Goal: Task Accomplishment & Management: Complete application form

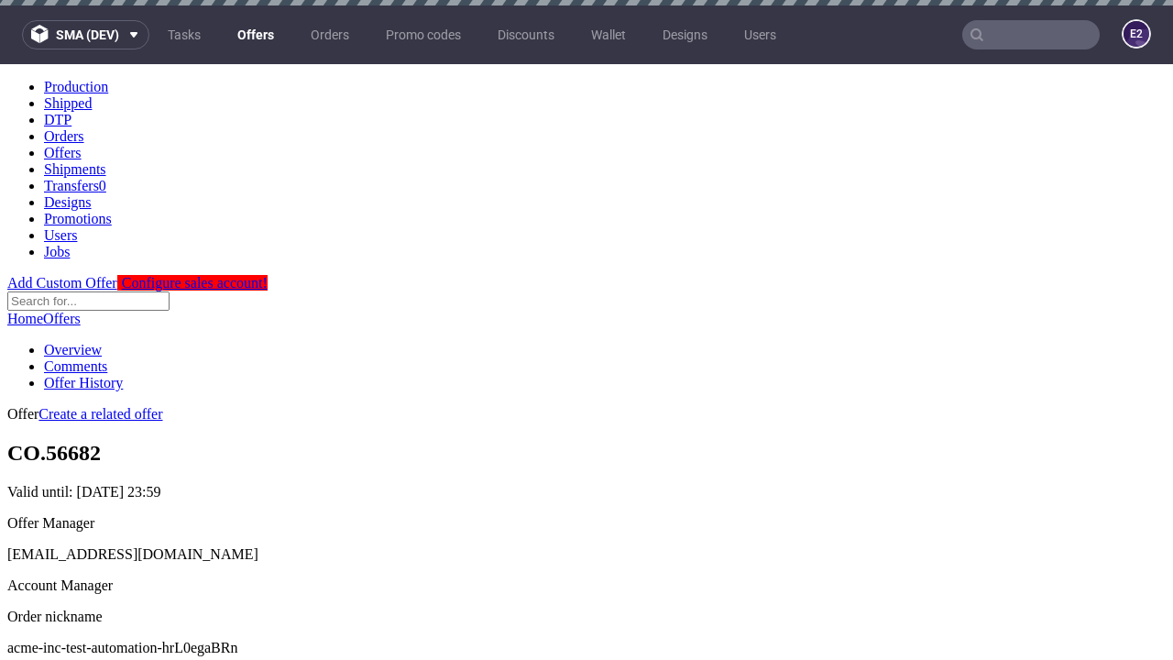
scroll to position [181, 0]
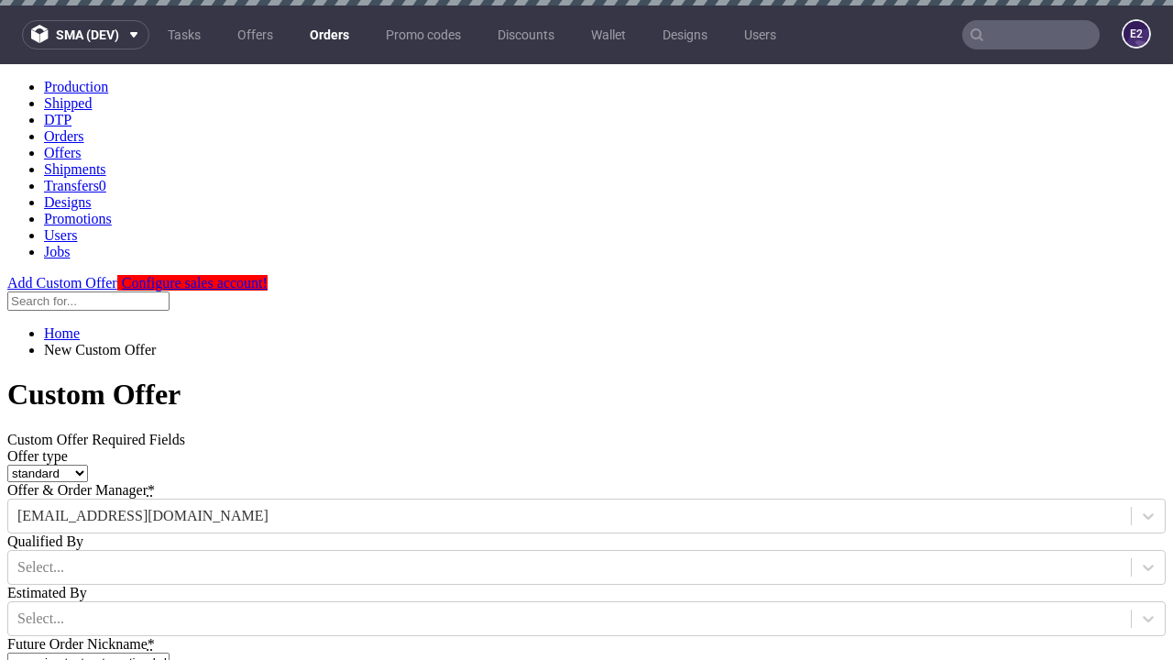
type input "acme-inc-test-automation-hrL0egaBRn"
type input "2025-08-26"
type input "e2e-user-oYn660D3jI@test.com"
select select "gb"
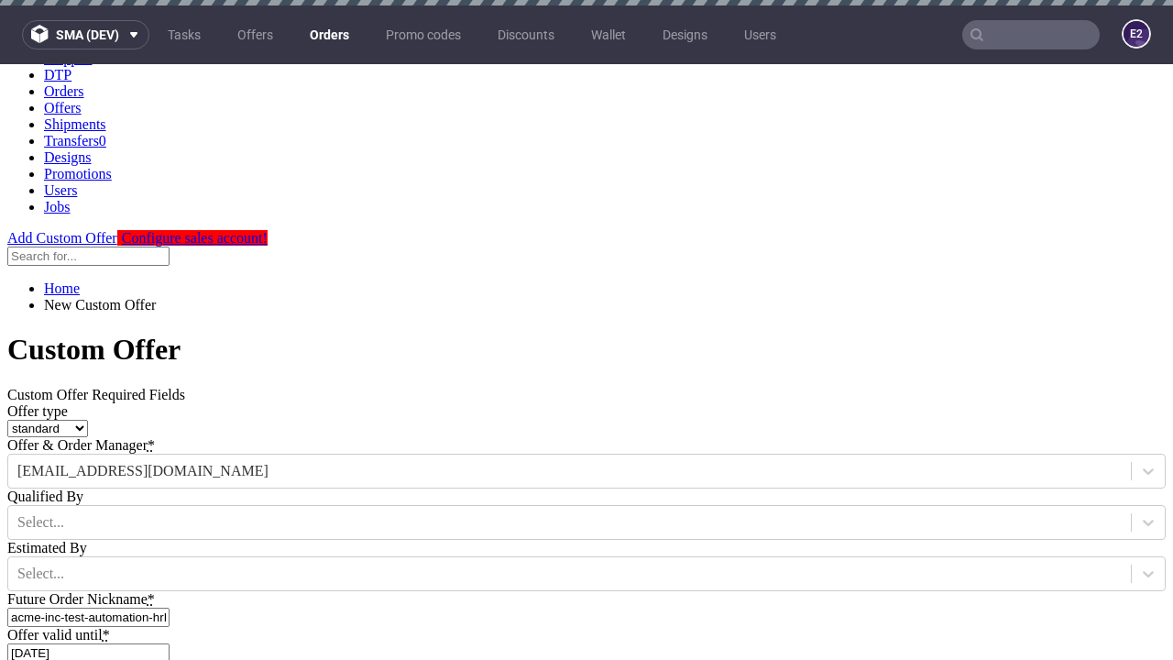
scroll to position [5, 0]
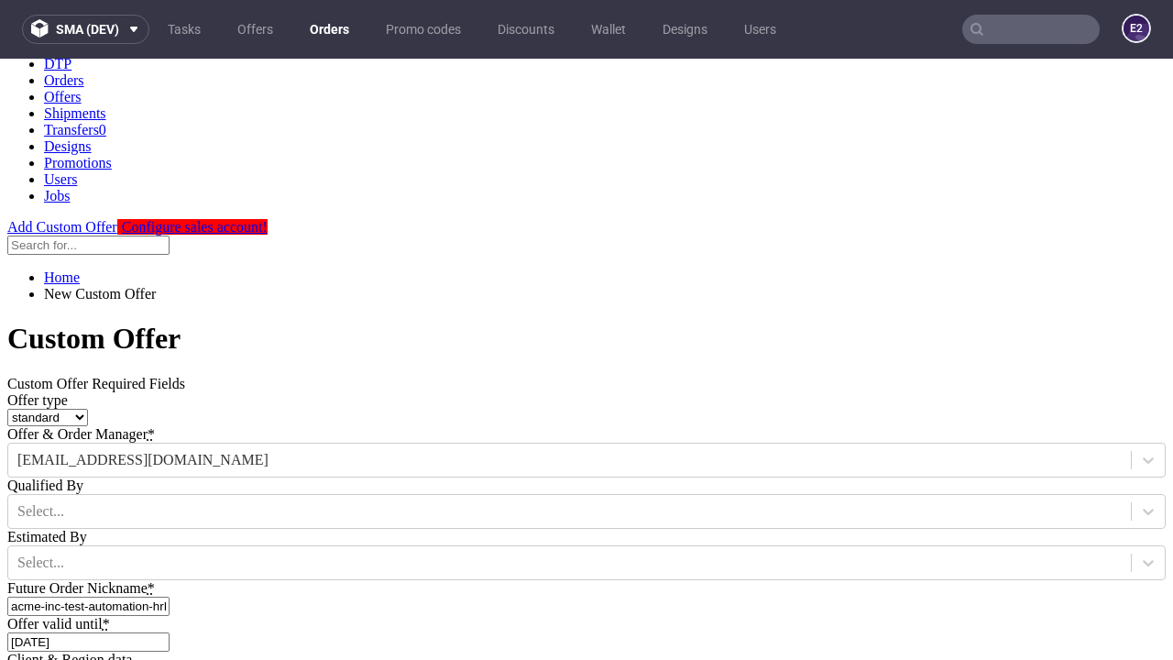
type input "e2e-user-oYn660D3jI@test.com"
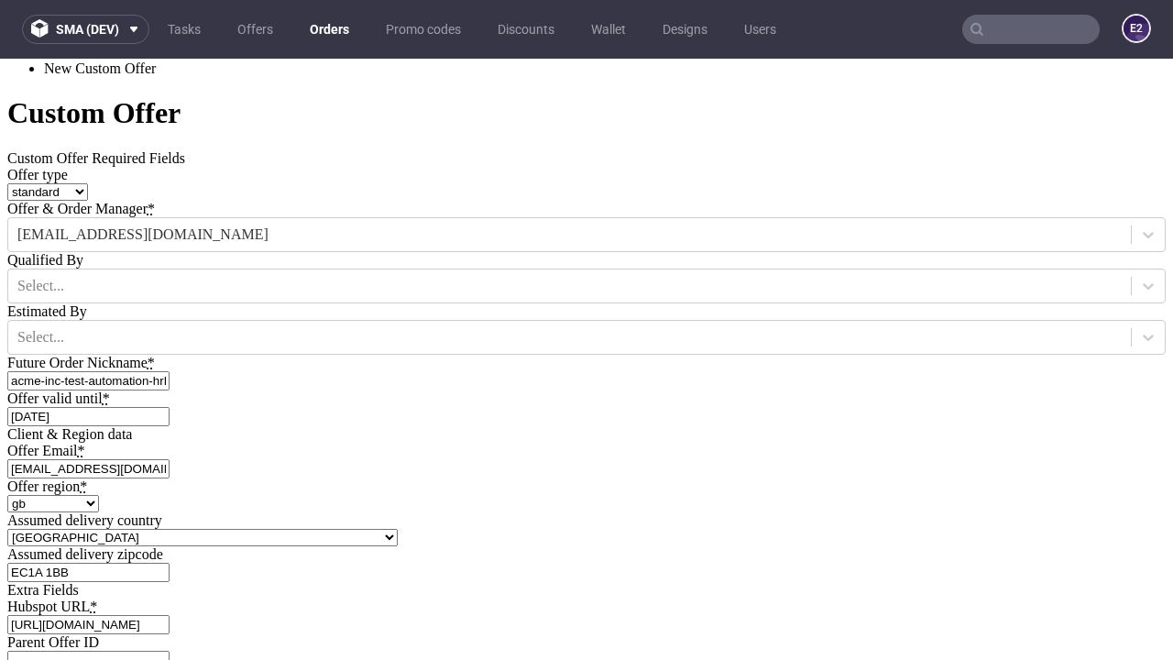
type input "https://app-eu1.hubspot.com/contacts/139493128/record/0-3/7600435676"
type input "Please wait..."
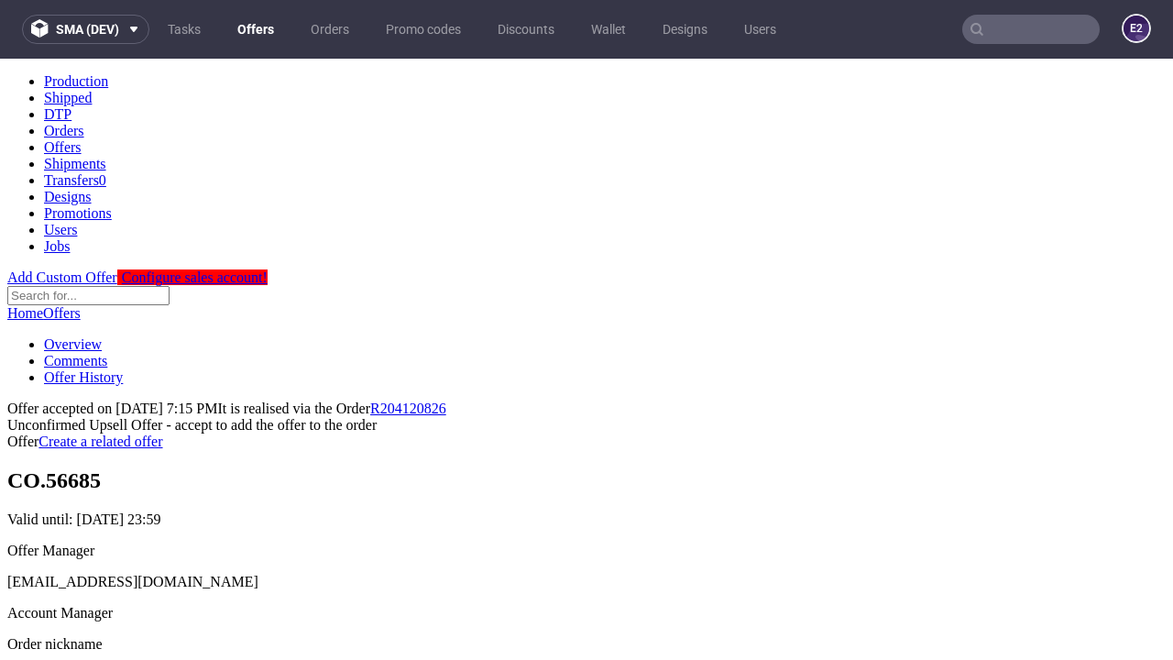
scroll to position [282, 0]
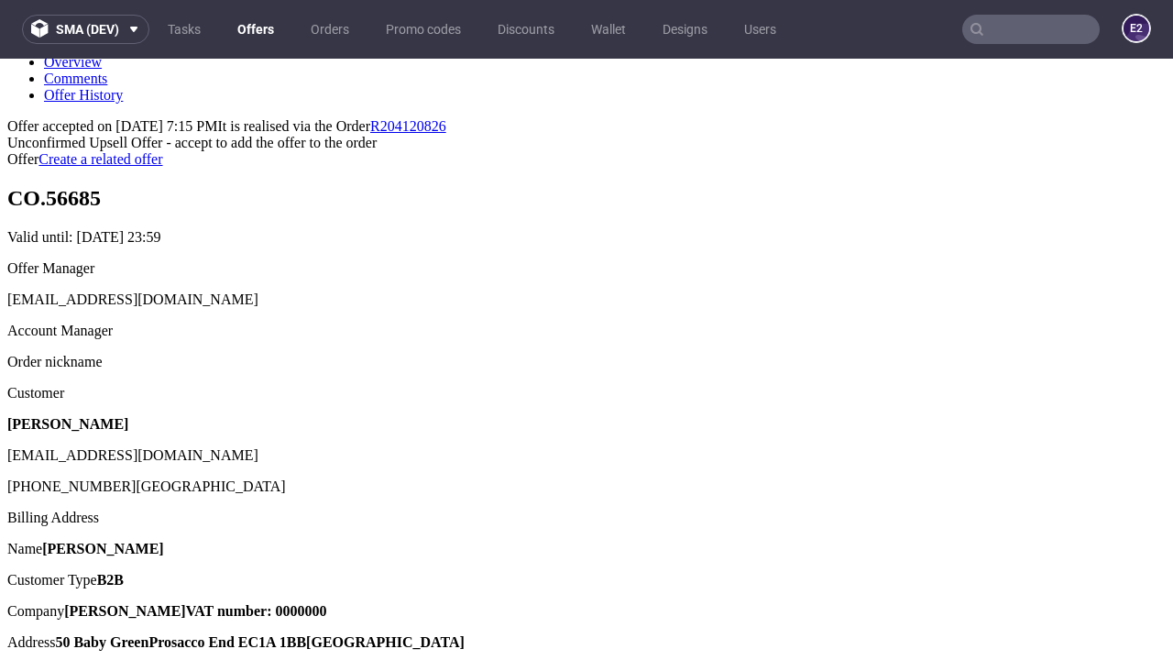
type input "In progress..."
